Goal: Book appointment/travel/reservation

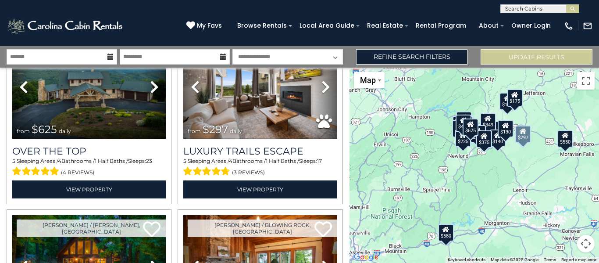
scroll to position [219, 0]
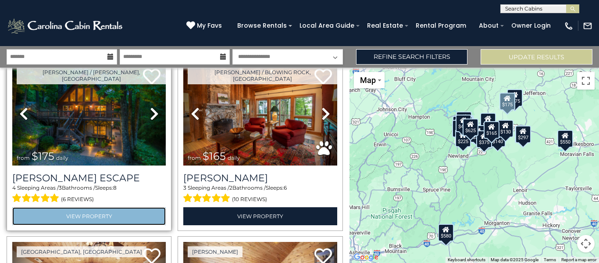
click at [85, 213] on link "View Property" at bounding box center [88, 216] width 153 height 18
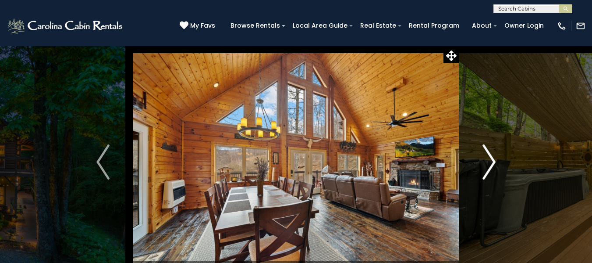
click at [491, 158] on img "Next" at bounding box center [489, 161] width 13 height 35
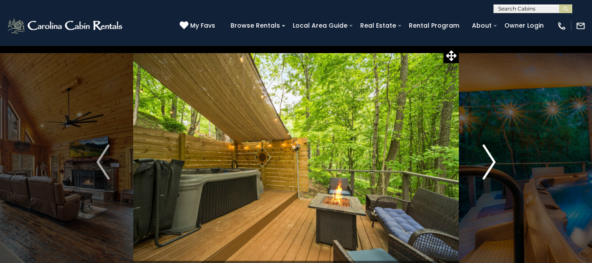
click at [491, 158] on img "Next" at bounding box center [489, 161] width 13 height 35
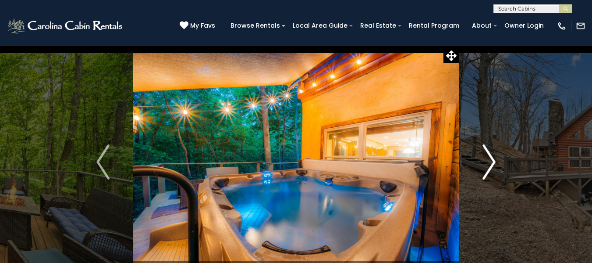
click at [491, 158] on img "Next" at bounding box center [489, 161] width 13 height 35
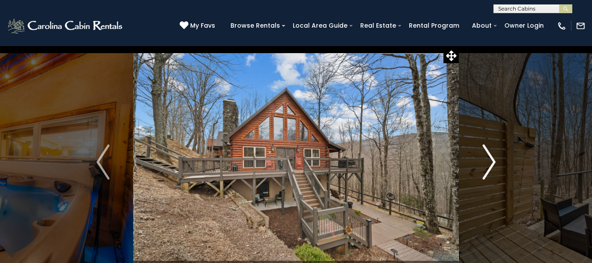
click at [491, 158] on img "Next" at bounding box center [489, 161] width 13 height 35
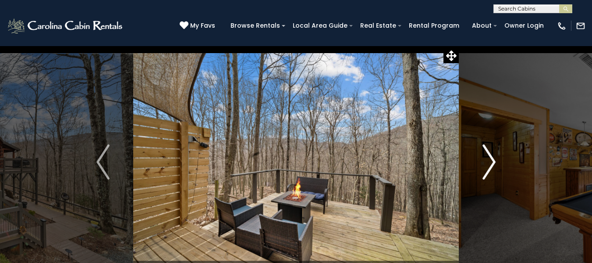
click at [491, 158] on img "Next" at bounding box center [489, 161] width 13 height 35
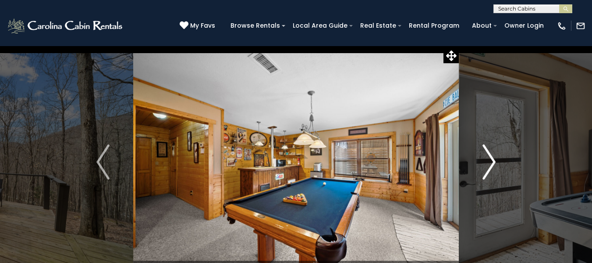
click at [491, 158] on img "Next" at bounding box center [489, 161] width 13 height 35
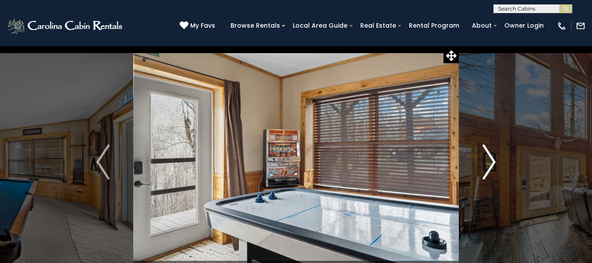
click at [491, 158] on img "Next" at bounding box center [489, 161] width 13 height 35
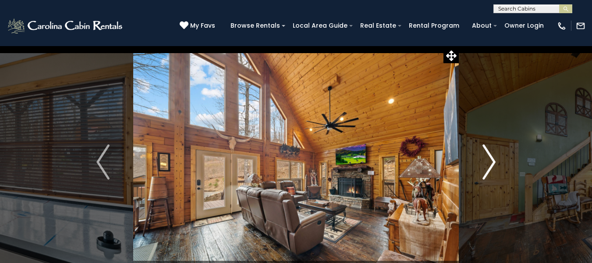
click at [491, 158] on img "Next" at bounding box center [489, 161] width 13 height 35
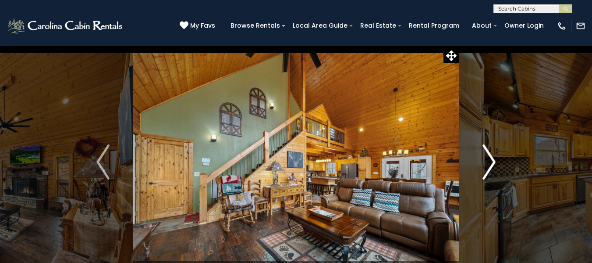
click at [491, 158] on img "Next" at bounding box center [489, 161] width 13 height 35
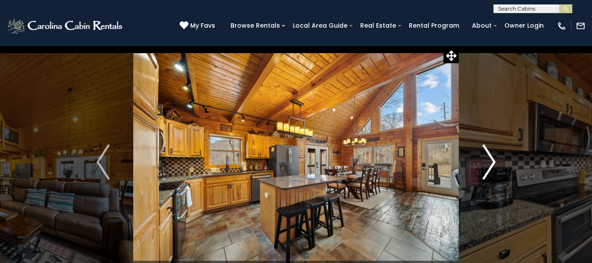
click at [491, 158] on img "Next" at bounding box center [489, 161] width 13 height 35
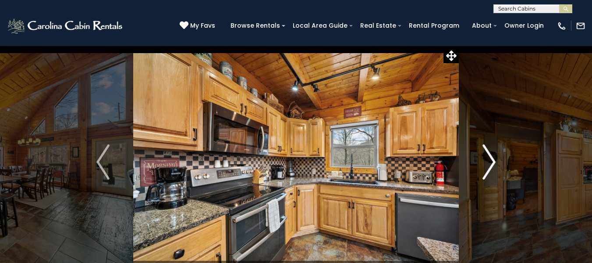
click at [491, 158] on img "Next" at bounding box center [489, 161] width 13 height 35
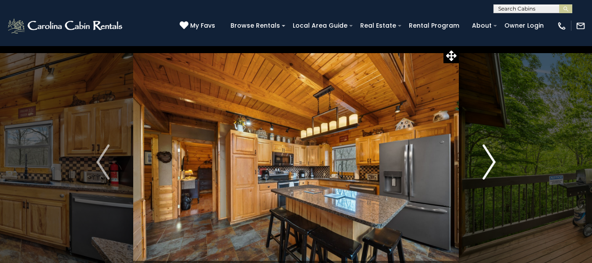
click at [491, 158] on img "Next" at bounding box center [489, 161] width 13 height 35
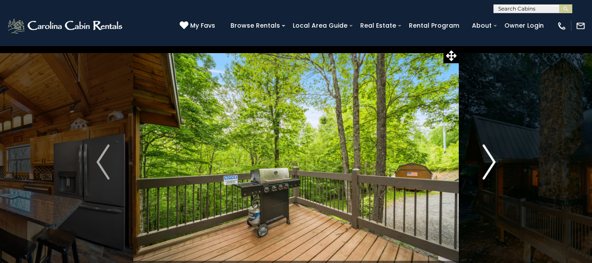
click at [491, 158] on img "Next" at bounding box center [489, 161] width 13 height 35
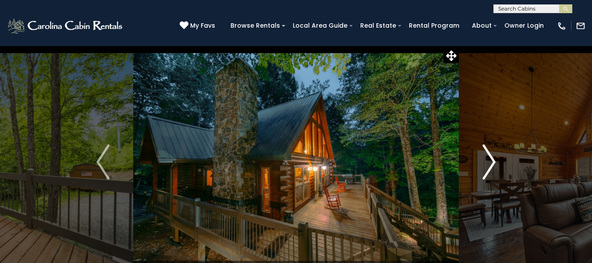
click at [491, 158] on img "Next" at bounding box center [489, 161] width 13 height 35
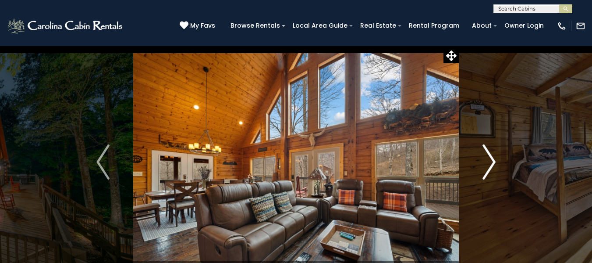
click at [491, 158] on img "Next" at bounding box center [489, 161] width 13 height 35
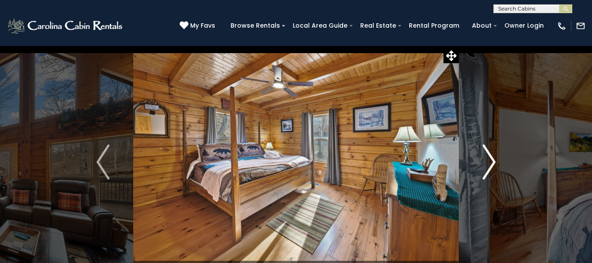
click at [491, 158] on img "Next" at bounding box center [489, 161] width 13 height 35
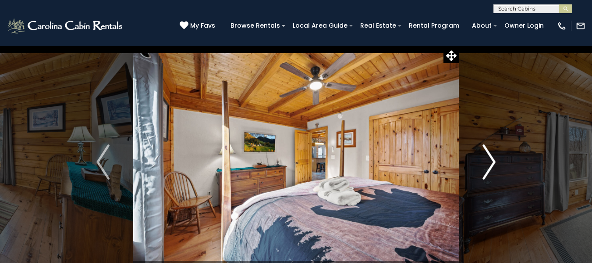
click at [491, 158] on img "Next" at bounding box center [489, 161] width 13 height 35
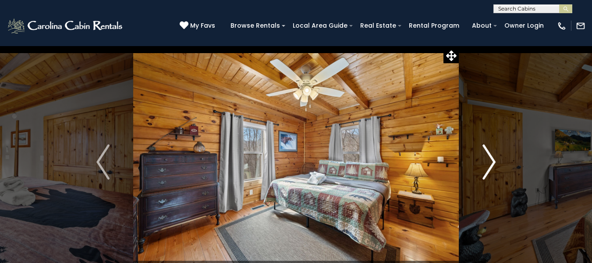
click at [491, 158] on img "Next" at bounding box center [489, 161] width 13 height 35
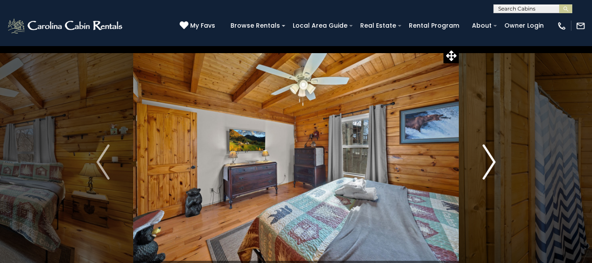
click at [491, 158] on img "Next" at bounding box center [489, 161] width 13 height 35
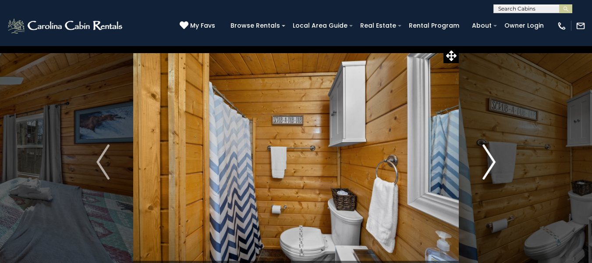
click at [491, 158] on img "Next" at bounding box center [489, 161] width 13 height 35
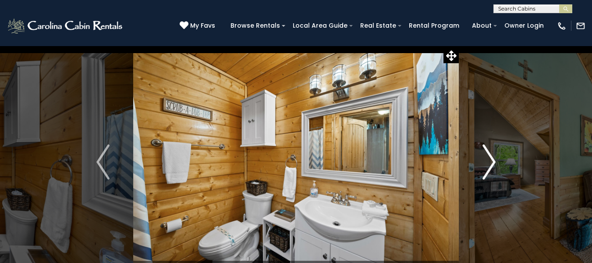
click at [491, 158] on img "Next" at bounding box center [489, 161] width 13 height 35
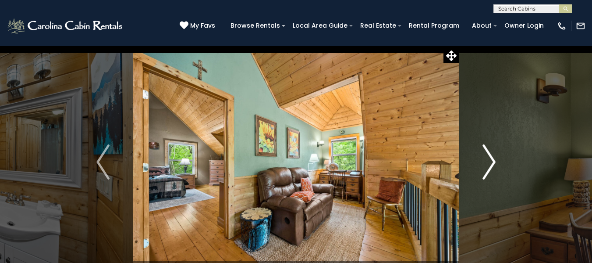
click at [491, 158] on img "Next" at bounding box center [489, 161] width 13 height 35
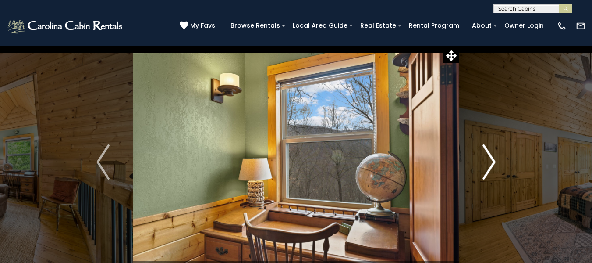
click at [491, 158] on img "Next" at bounding box center [489, 161] width 13 height 35
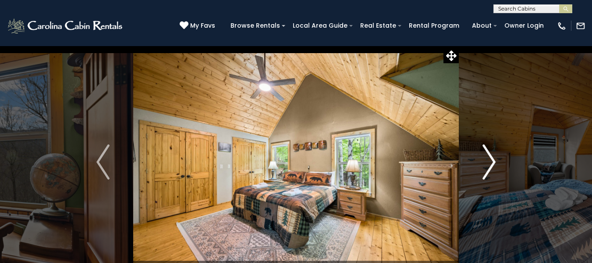
click at [491, 158] on img "Next" at bounding box center [489, 161] width 13 height 35
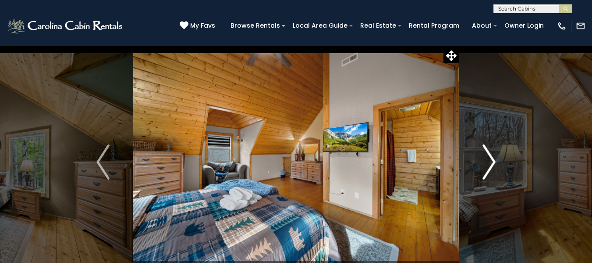
click at [491, 158] on img "Next" at bounding box center [489, 161] width 13 height 35
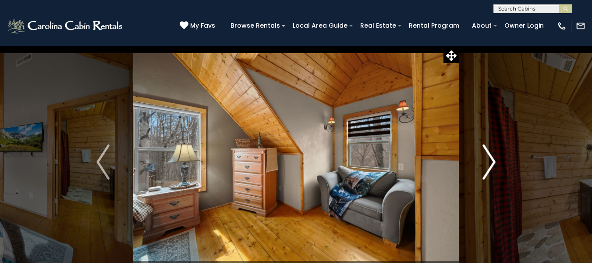
click at [491, 158] on img "Next" at bounding box center [489, 161] width 13 height 35
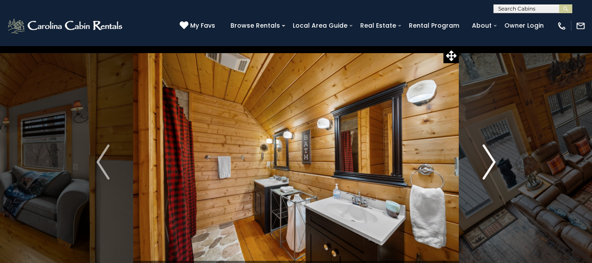
click at [491, 158] on img "Next" at bounding box center [489, 161] width 13 height 35
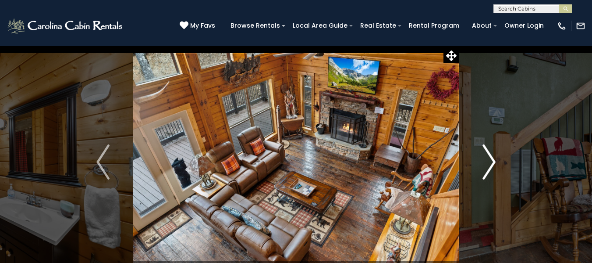
click at [491, 158] on img "Next" at bounding box center [489, 161] width 13 height 35
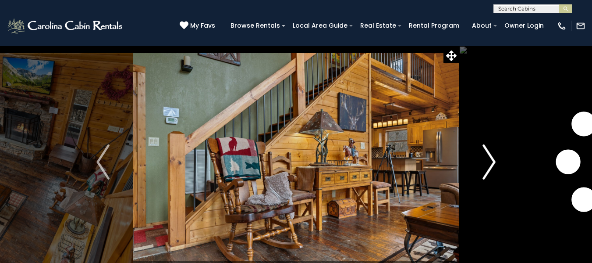
click at [491, 158] on img "Next" at bounding box center [489, 161] width 13 height 35
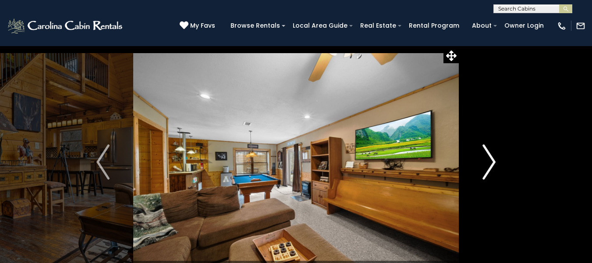
click at [491, 158] on img "Next" at bounding box center [489, 161] width 13 height 35
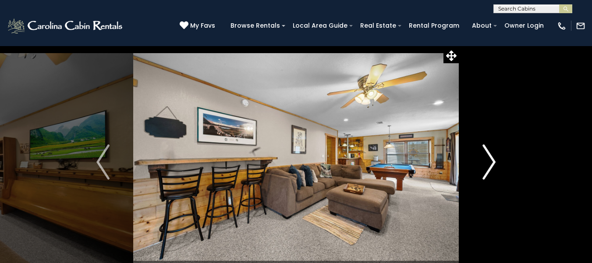
click at [491, 158] on img "Next" at bounding box center [489, 161] width 13 height 35
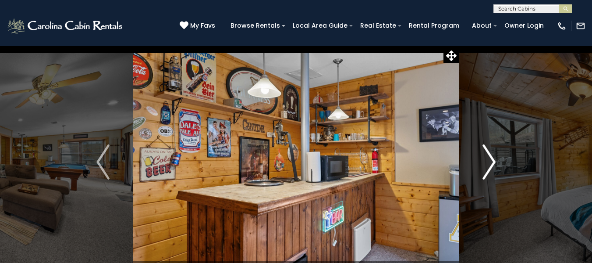
click at [491, 158] on img "Next" at bounding box center [489, 161] width 13 height 35
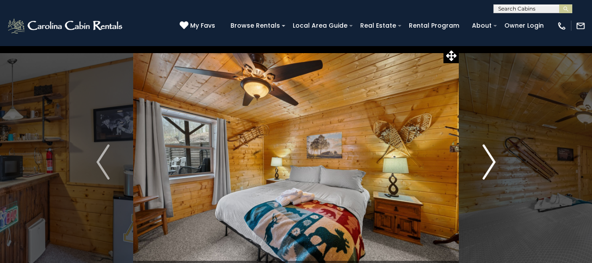
click at [491, 158] on img "Next" at bounding box center [489, 161] width 13 height 35
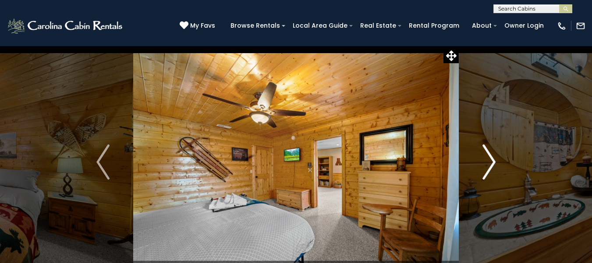
click at [491, 158] on img "Next" at bounding box center [489, 161] width 13 height 35
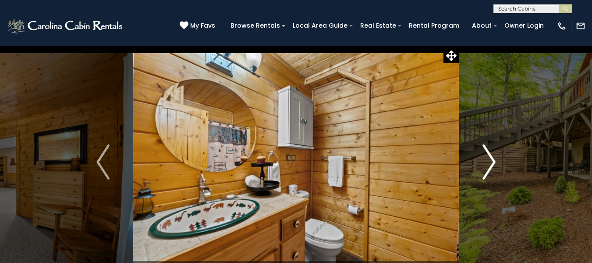
click at [491, 158] on img "Next" at bounding box center [489, 161] width 13 height 35
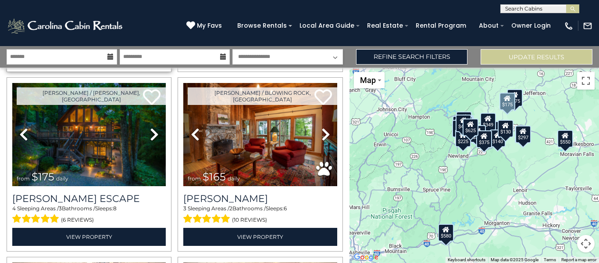
scroll to position [219, 0]
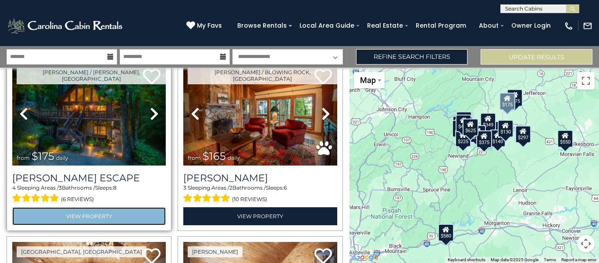
click at [78, 215] on link "View Property" at bounding box center [88, 216] width 153 height 18
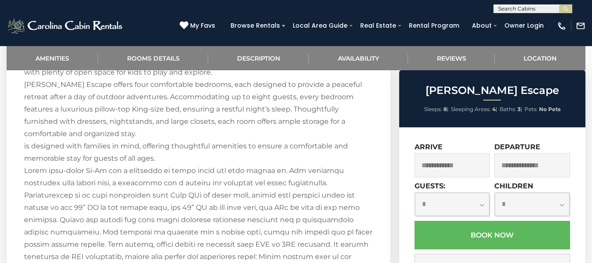
scroll to position [1269, 0]
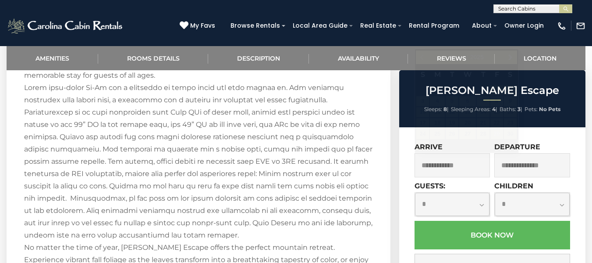
click at [441, 171] on input "text" at bounding box center [453, 165] width 76 height 24
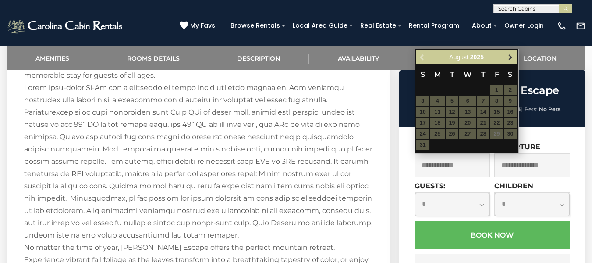
click at [509, 56] on span "Next" at bounding box center [510, 57] width 7 height 7
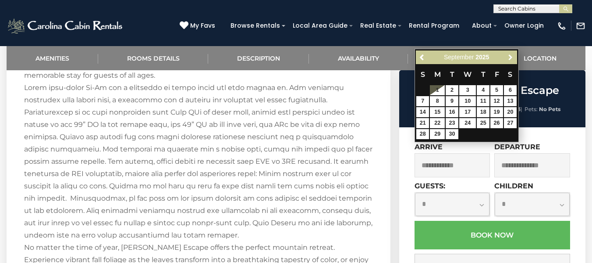
click at [509, 56] on span "Next" at bounding box center [510, 57] width 7 height 7
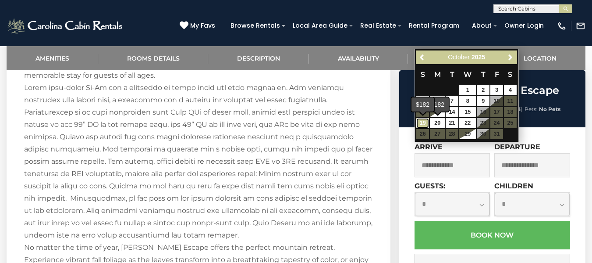
click at [425, 121] on link "19" at bounding box center [422, 123] width 13 height 10
type input "**********"
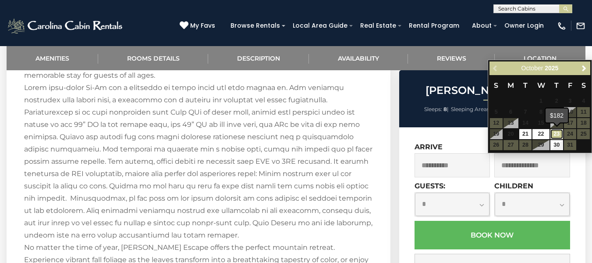
click at [555, 134] on link "23" at bounding box center [557, 134] width 13 height 10
type input "**********"
